Goal: Task Accomplishment & Management: Manage account settings

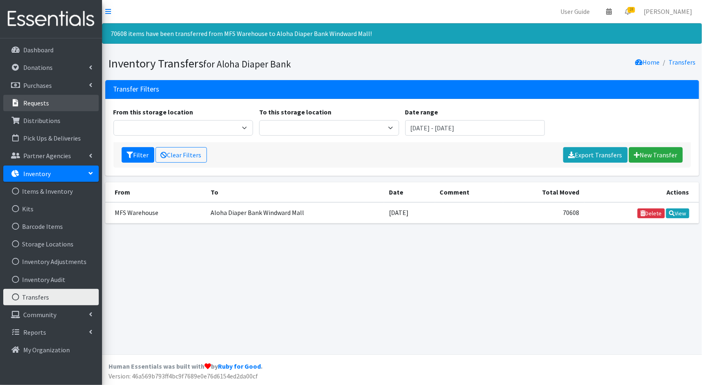
click at [40, 103] on p "Requests" at bounding box center [36, 103] width 26 height 8
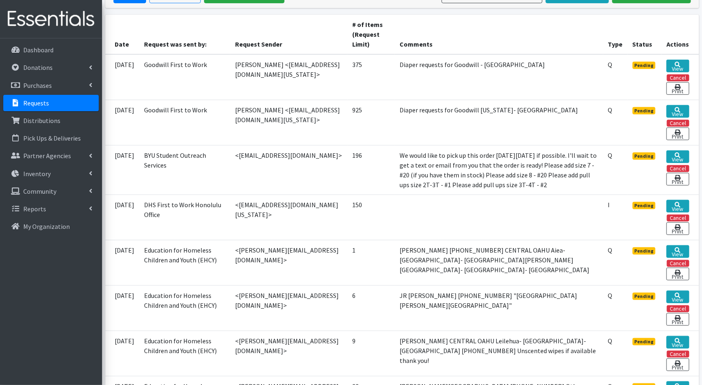
scroll to position [186, 0]
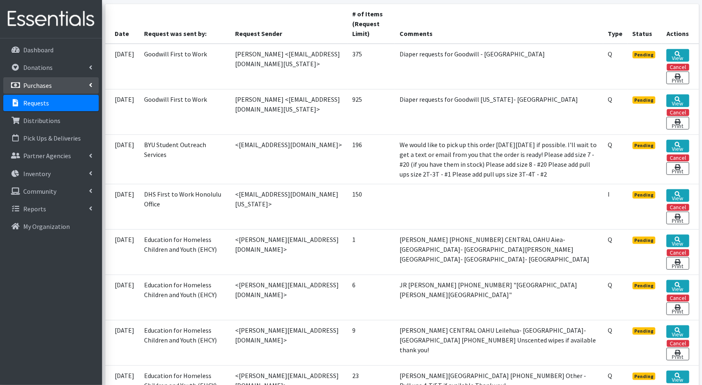
click at [49, 86] on p "Purchases" at bounding box center [37, 85] width 29 height 8
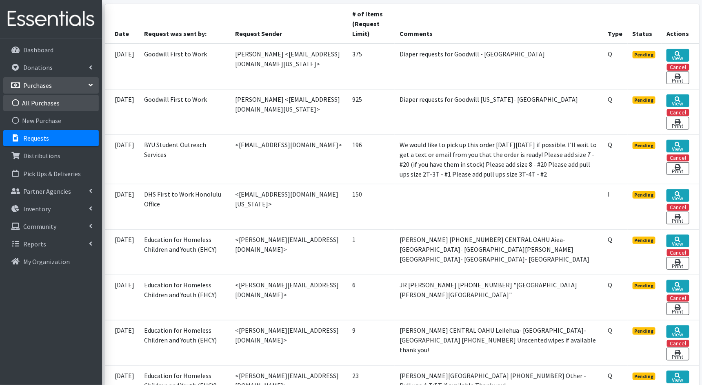
click at [47, 101] on link "All Purchases" at bounding box center [51, 103] width 96 height 16
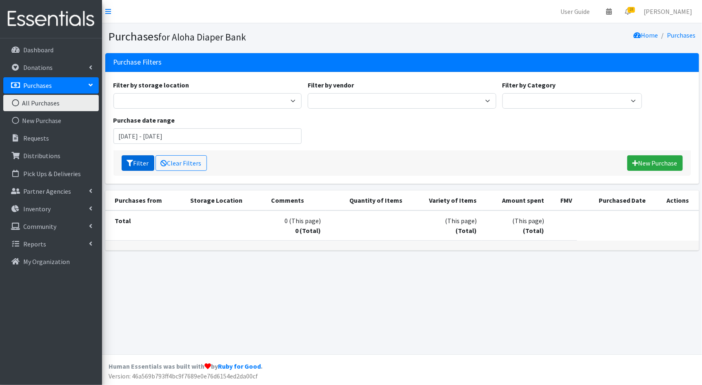
click at [144, 161] on button "Filter" at bounding box center [138, 163] width 33 height 16
click at [82, 118] on link "New Purchase" at bounding box center [51, 120] width 96 height 16
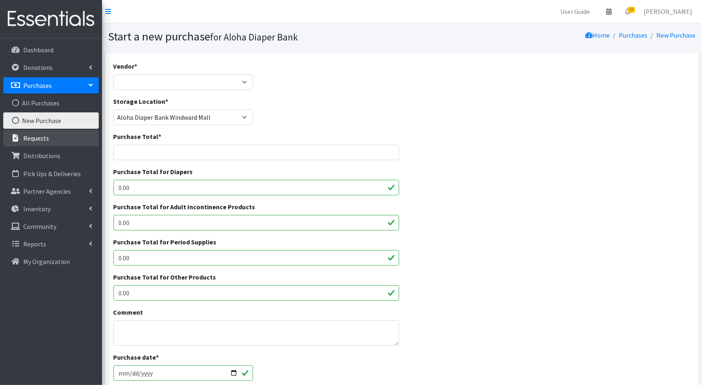
click at [73, 138] on link "Requests" at bounding box center [51, 138] width 96 height 16
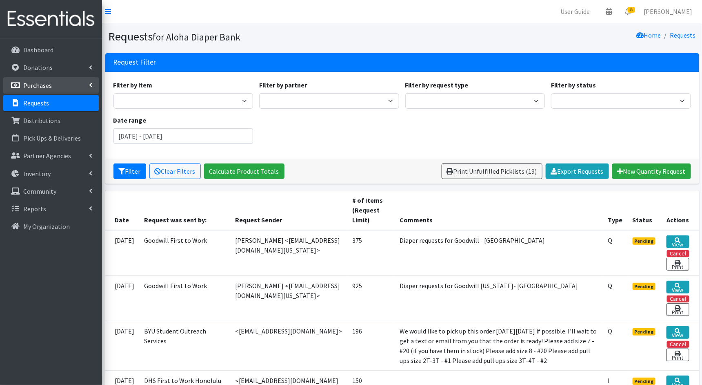
click at [72, 82] on link "Purchases" at bounding box center [51, 85] width 96 height 16
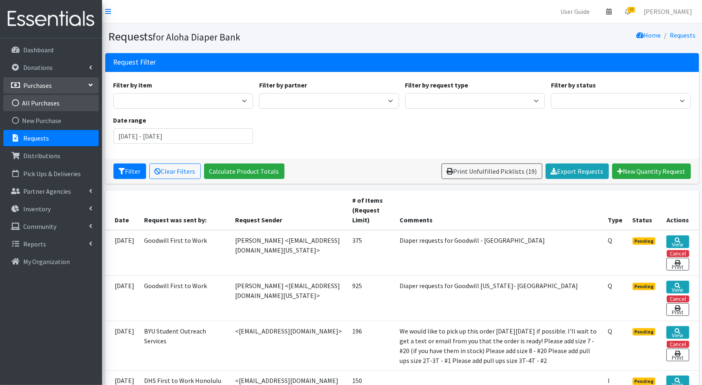
click at [64, 102] on link "All Purchases" at bounding box center [51, 103] width 96 height 16
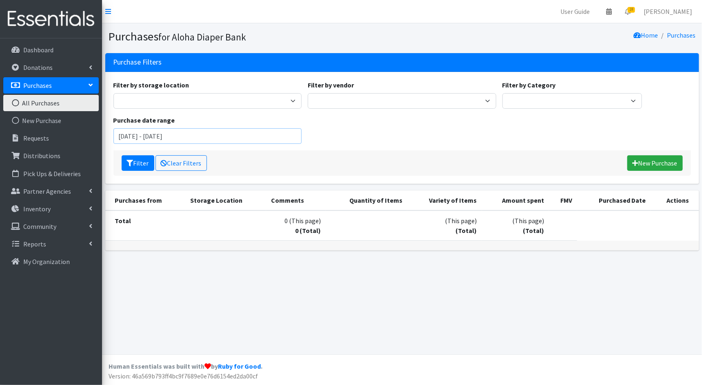
click at [232, 134] on input "[DATE] - [DATE]" at bounding box center [208, 136] width 189 height 16
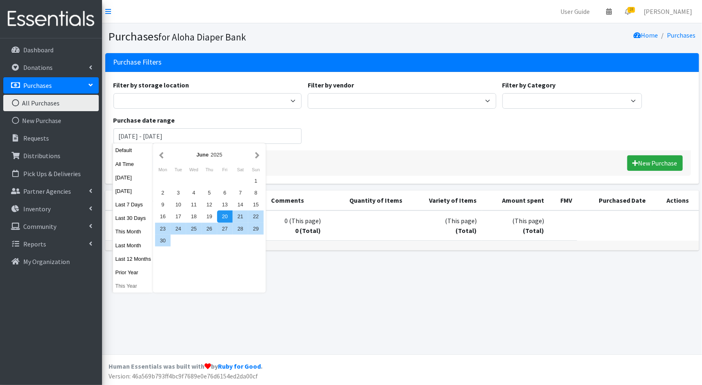
click at [127, 287] on button "This Year" at bounding box center [133, 286] width 40 height 12
type input "[DATE] - [DATE]"
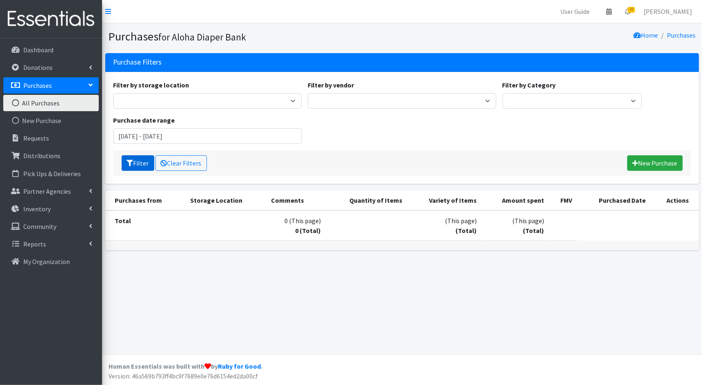
click at [138, 162] on button "Filter" at bounding box center [138, 163] width 33 height 16
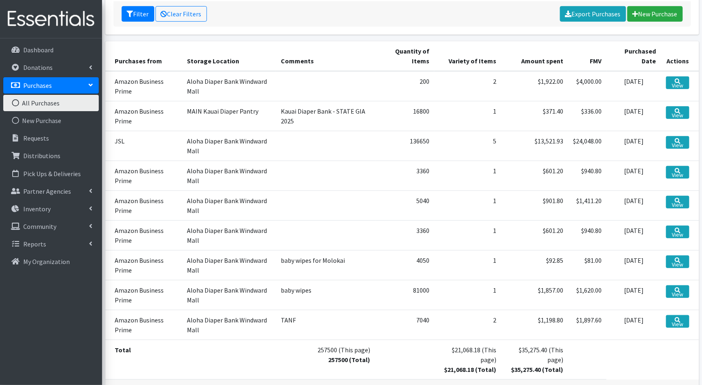
scroll to position [148, 0]
